Goal: Navigation & Orientation: Find specific page/section

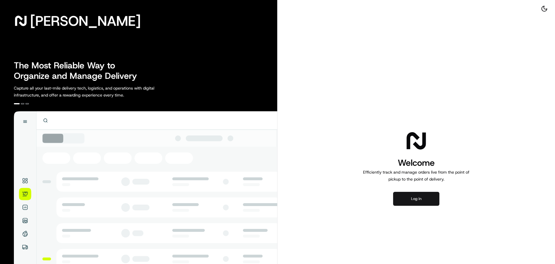
click at [433, 200] on button "Log in" at bounding box center [416, 198] width 46 height 14
